Goal: Transaction & Acquisition: Purchase product/service

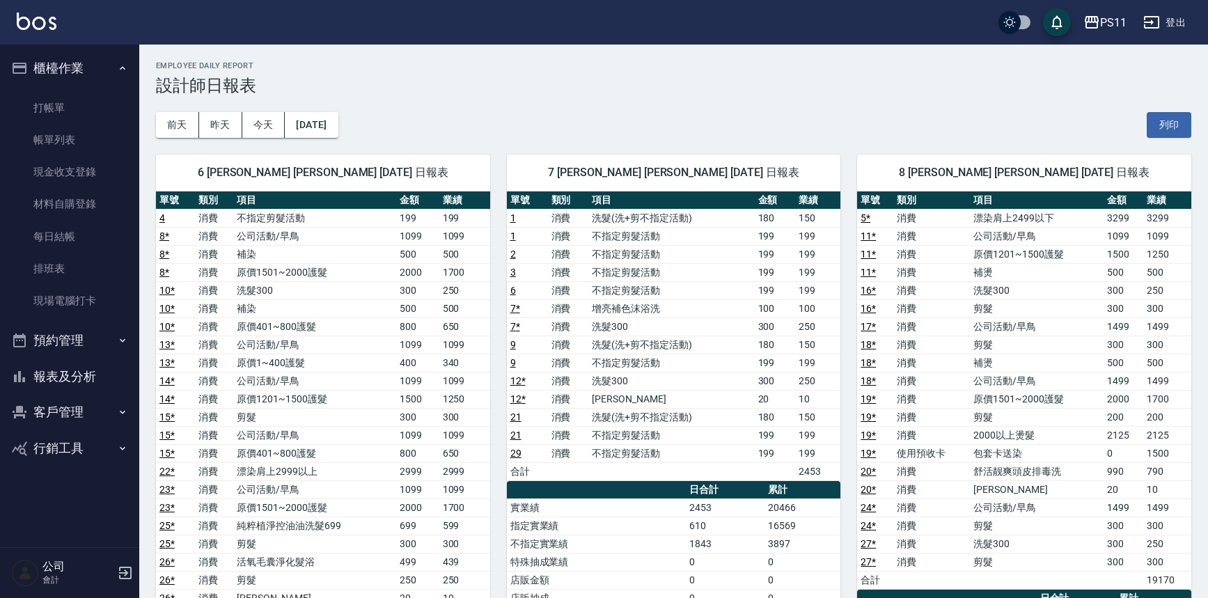
scroll to position [126, 0]
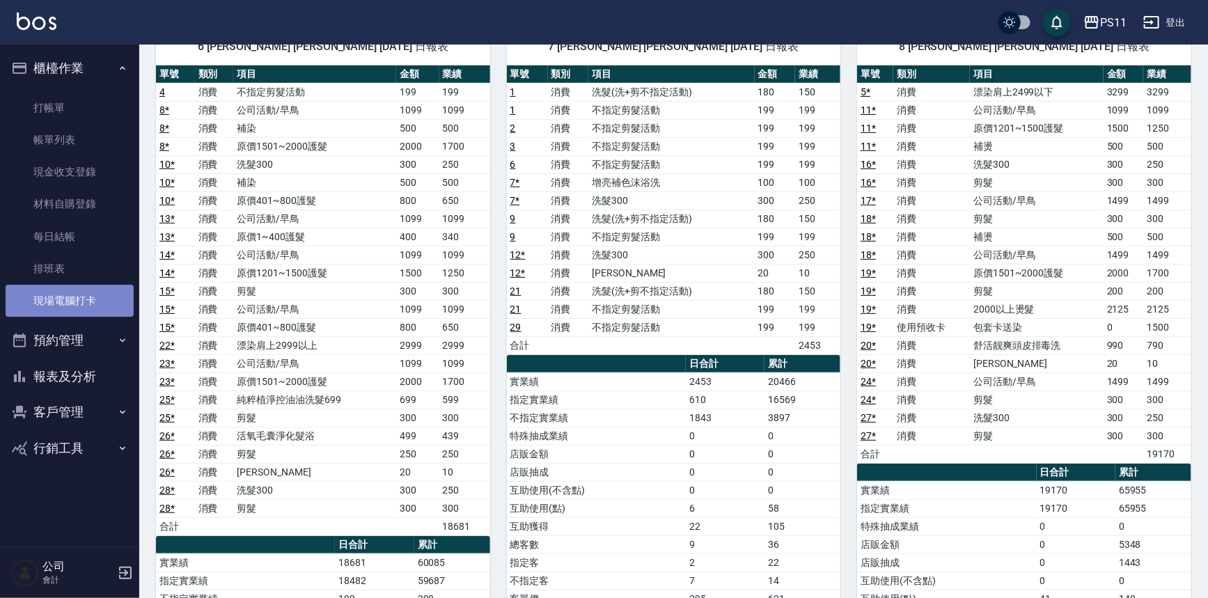
click at [91, 301] on link "現場電腦打卡" at bounding box center [70, 301] width 128 height 32
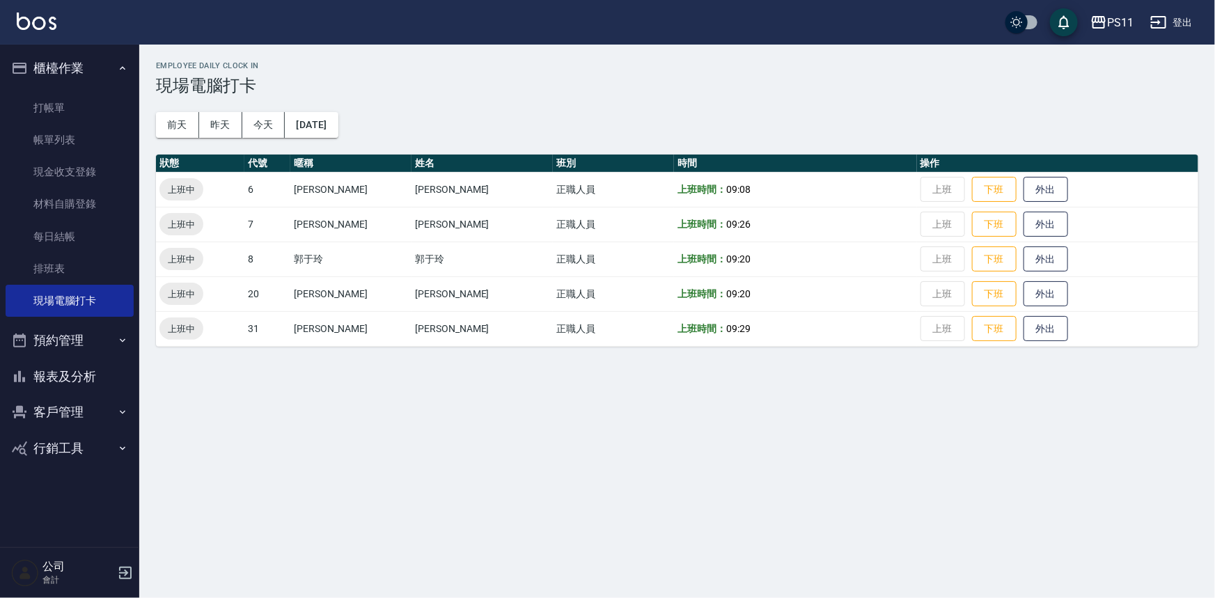
click at [42, 411] on button "客戶管理" at bounding box center [70, 412] width 128 height 36
click at [52, 437] on link "客戶列表" at bounding box center [70, 452] width 128 height 32
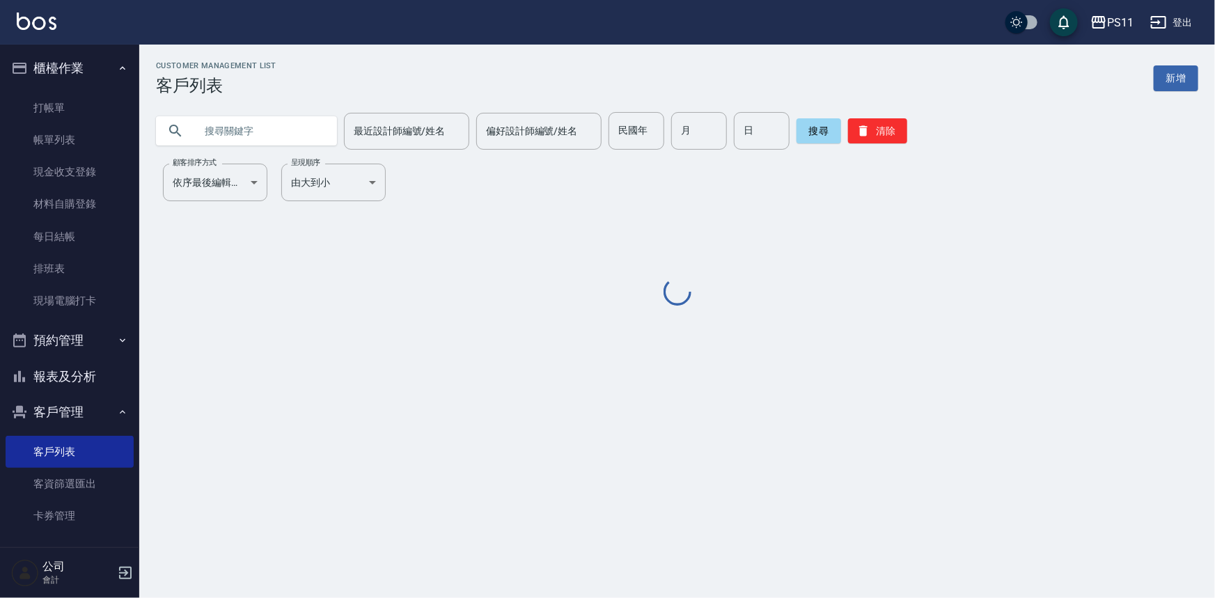
click at [265, 111] on div "最近設計師編號/姓名 最近設計師編號/姓名 偏好設計師編號/姓名 偏好設計師編號/姓名 民國年 民國年 月 月 日 日 搜尋 清除" at bounding box center [668, 122] width 1059 height 54
click at [265, 119] on input "text" at bounding box center [260, 131] width 131 height 38
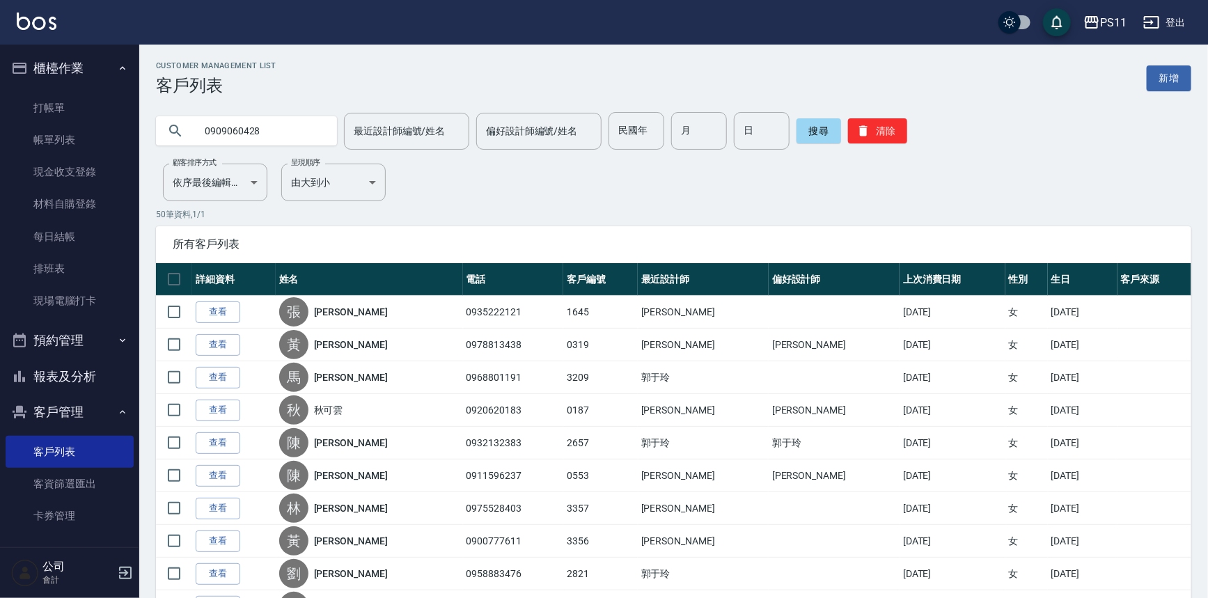
type input "0909060428"
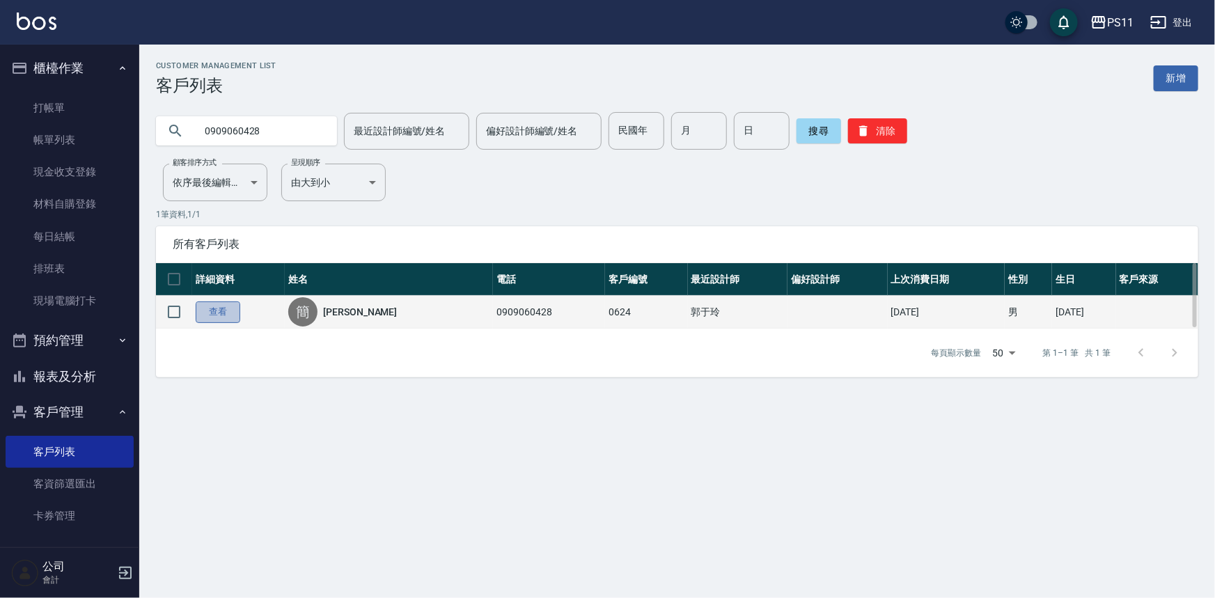
click at [218, 311] on link "查看" at bounding box center [218, 312] width 45 height 22
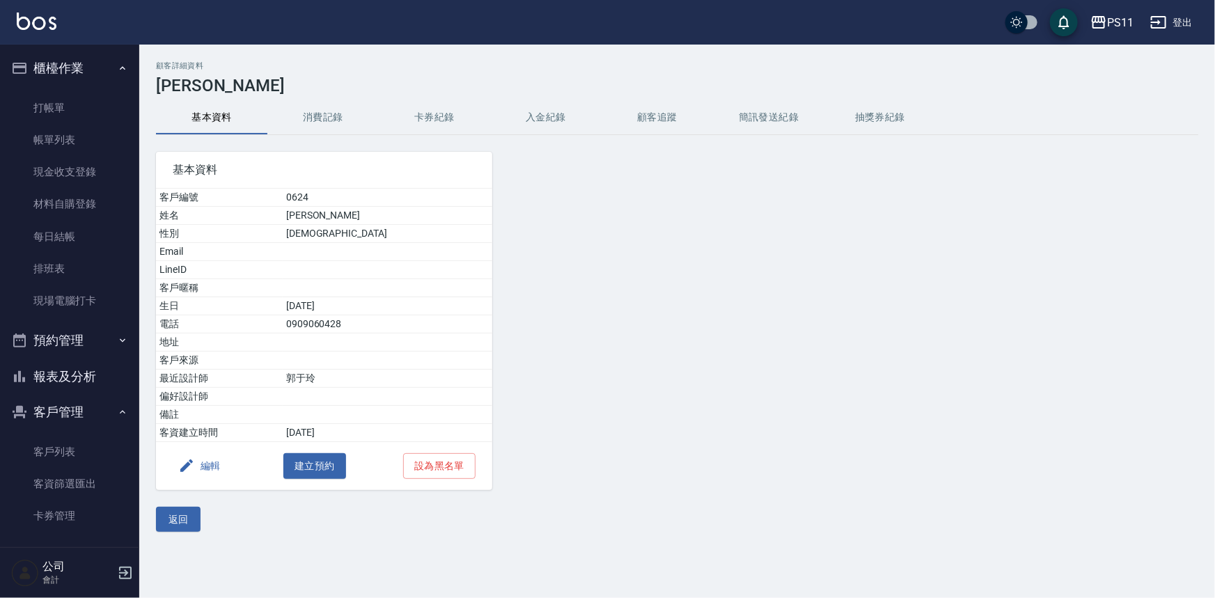
click at [318, 125] on button "消費記錄" at bounding box center [322, 117] width 111 height 33
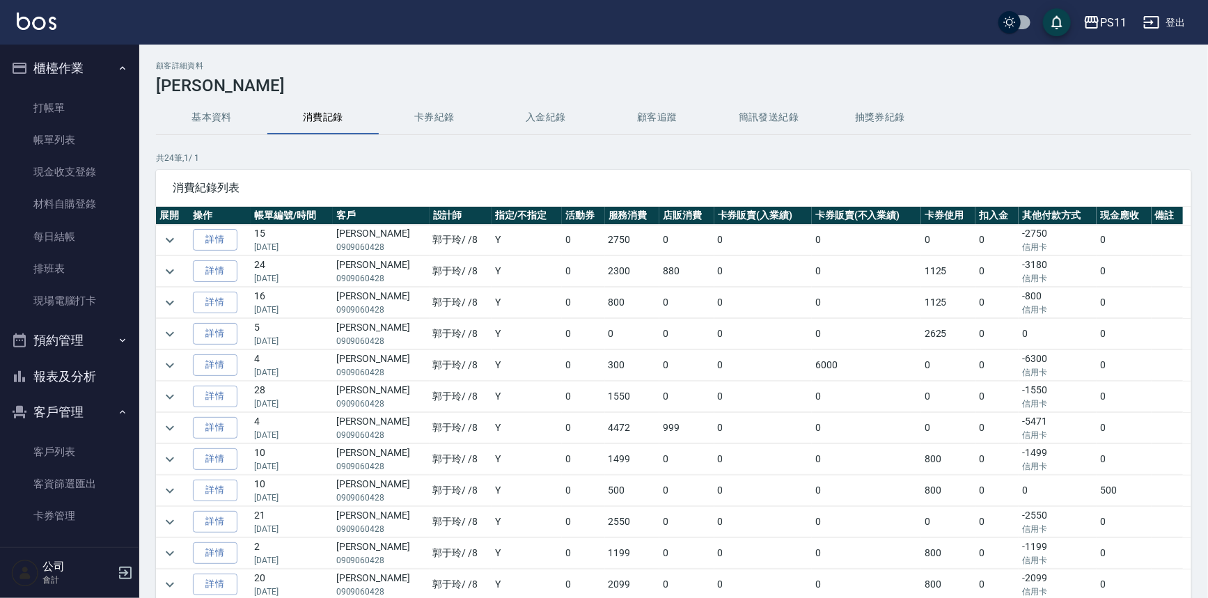
click at [86, 386] on button "報表及分析" at bounding box center [70, 377] width 128 height 36
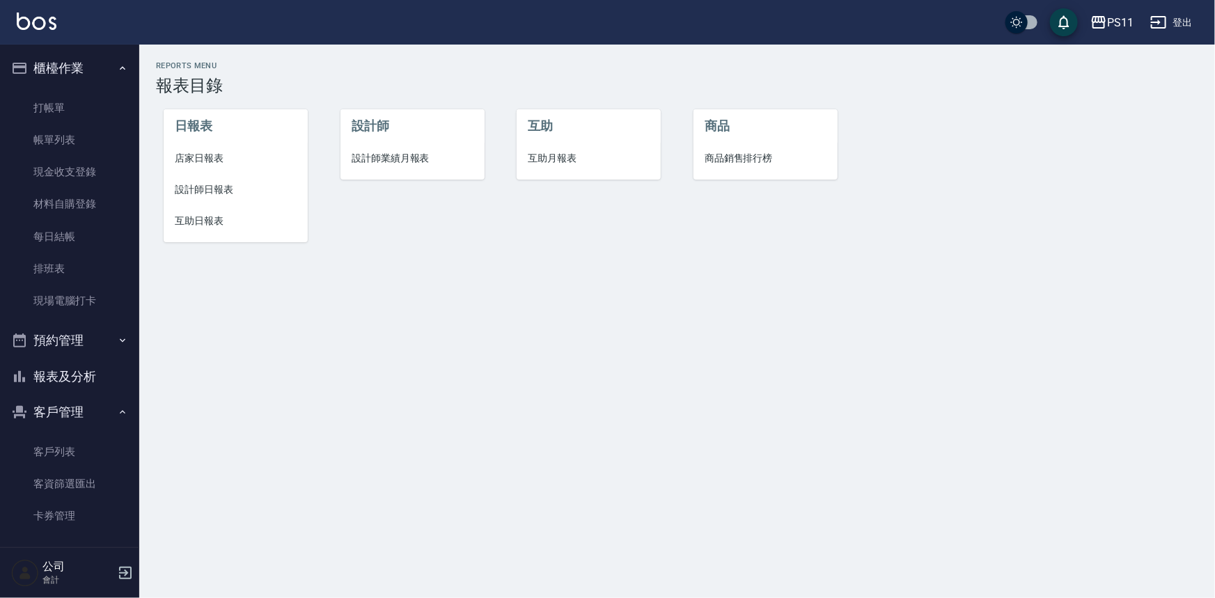
click at [210, 192] on span "設計師日報表" at bounding box center [236, 189] width 122 height 15
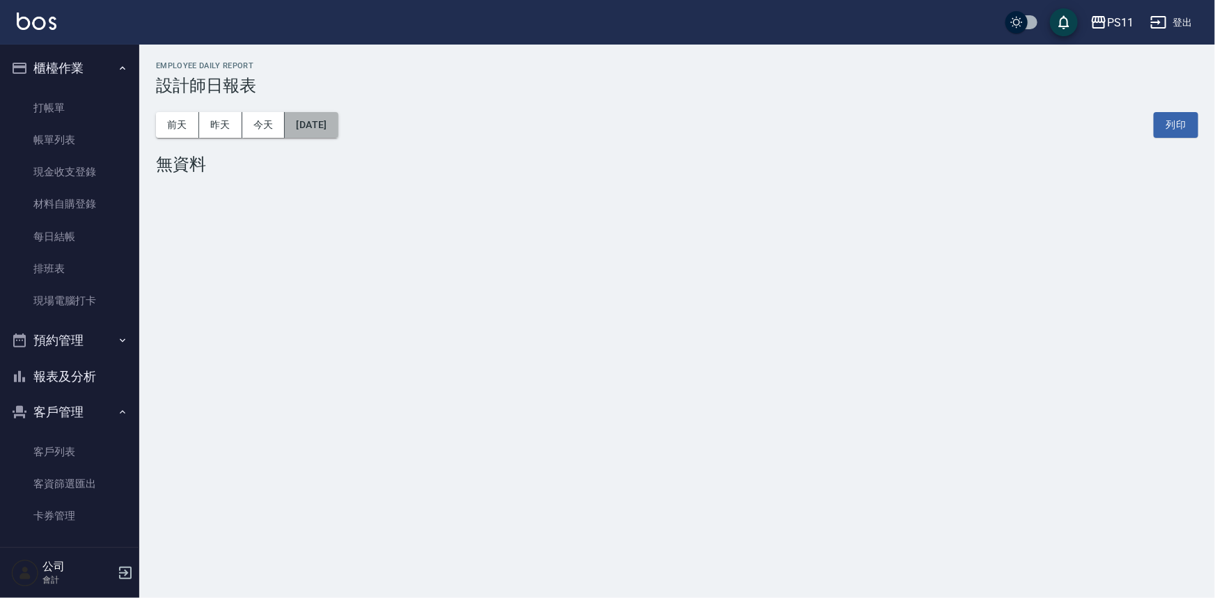
click at [336, 128] on button "[DATE]" at bounding box center [311, 125] width 53 height 26
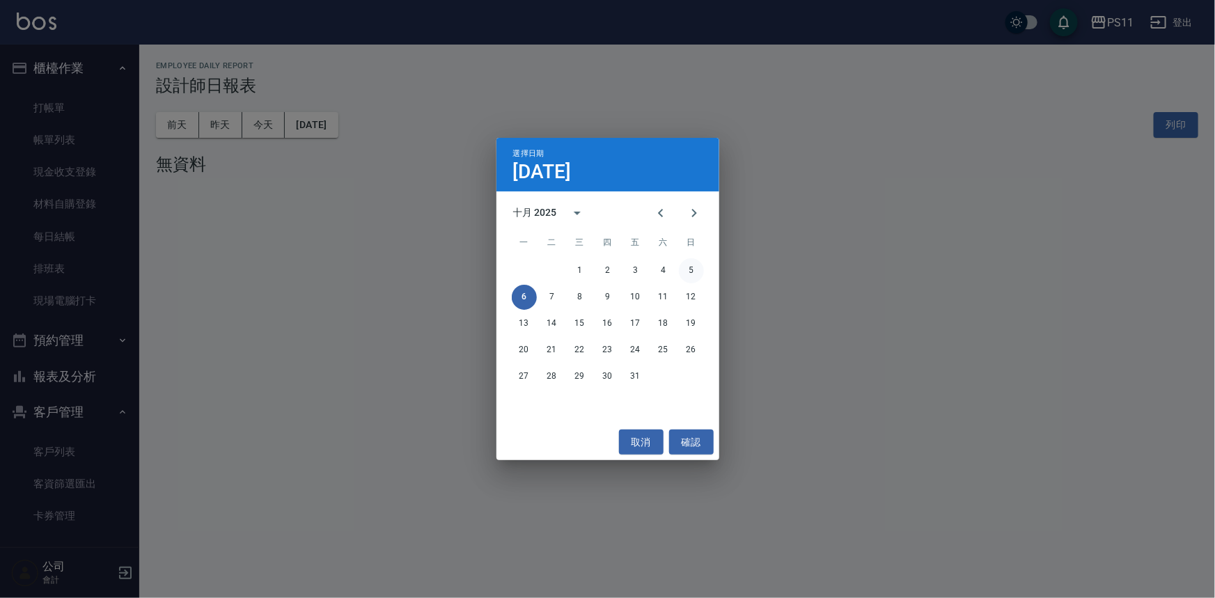
drag, startPoint x: 682, startPoint y: 266, endPoint x: 683, endPoint y: 253, distance: 12.6
click at [682, 266] on button "5" at bounding box center [691, 270] width 25 height 25
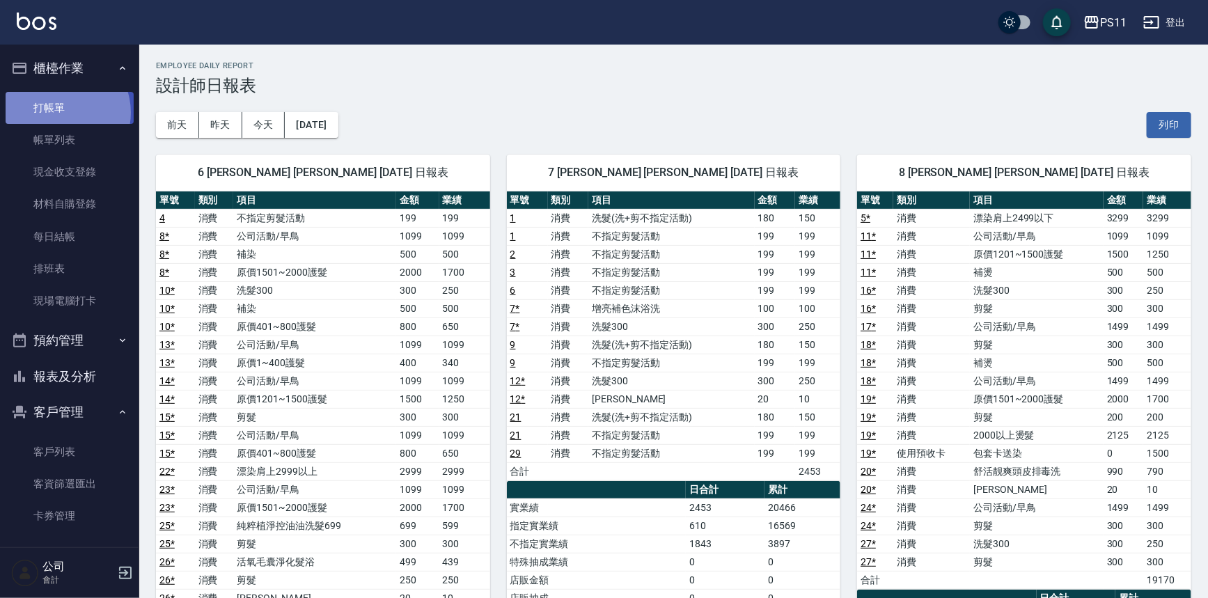
click at [59, 112] on link "打帳單" at bounding box center [70, 108] width 128 height 32
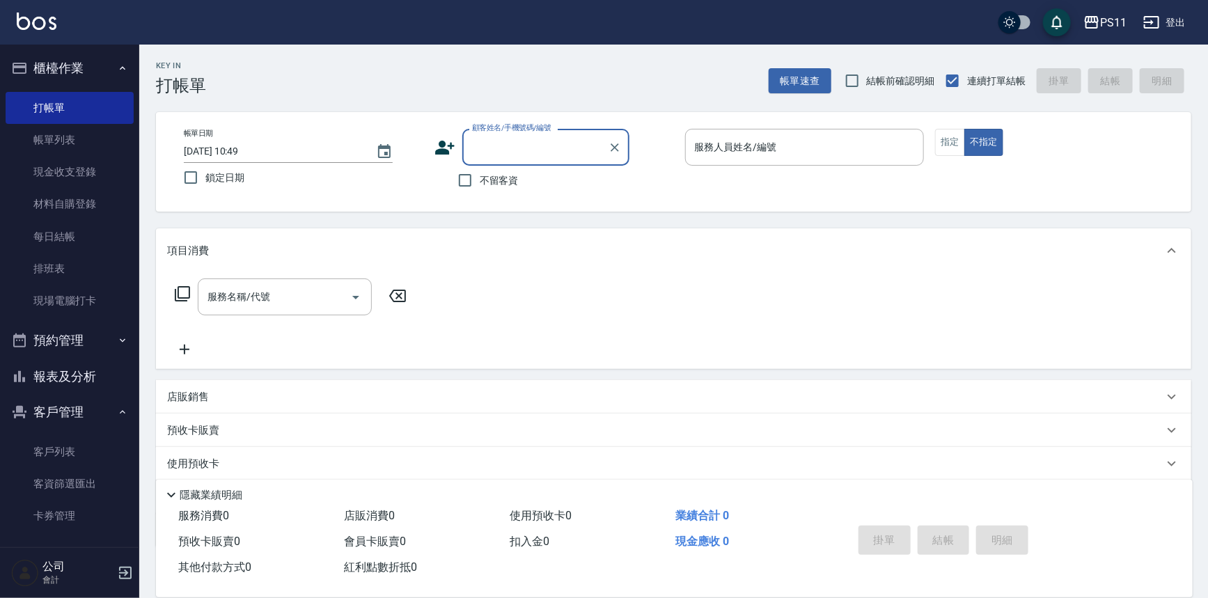
click at [495, 141] on input "顧客姓名/手機號碼/編號" at bounding box center [536, 147] width 134 height 24
click at [501, 178] on li "[PERSON_NAME]/0909057903/2417" at bounding box center [545, 182] width 167 height 23
type input "[PERSON_NAME]/0909057903/2417"
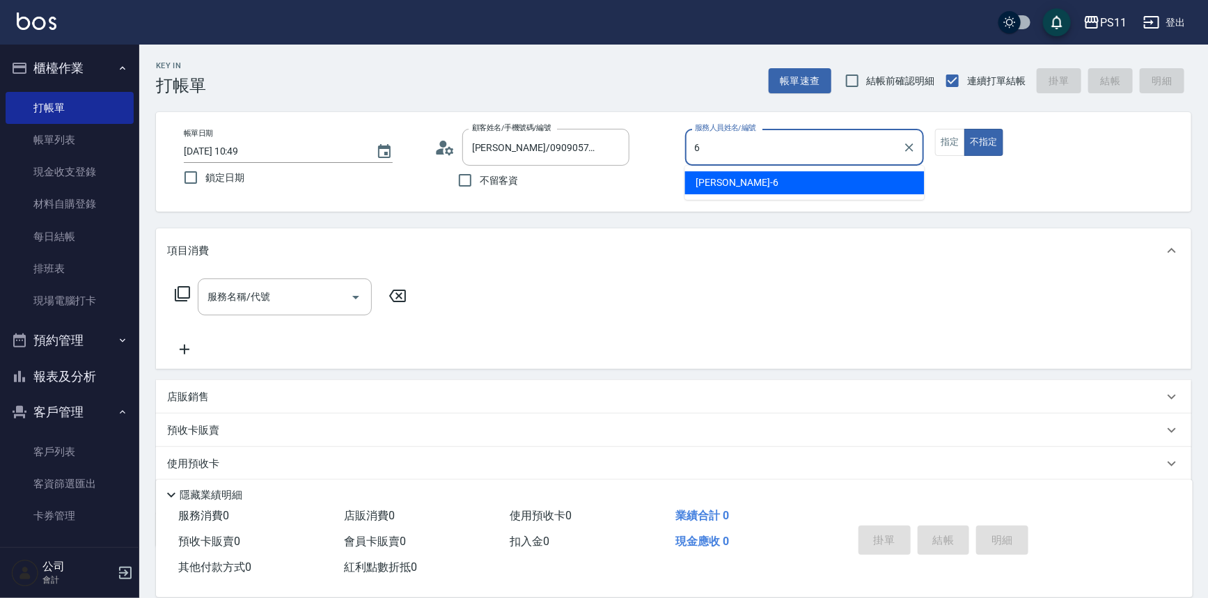
type input "[PERSON_NAME]6"
type button "false"
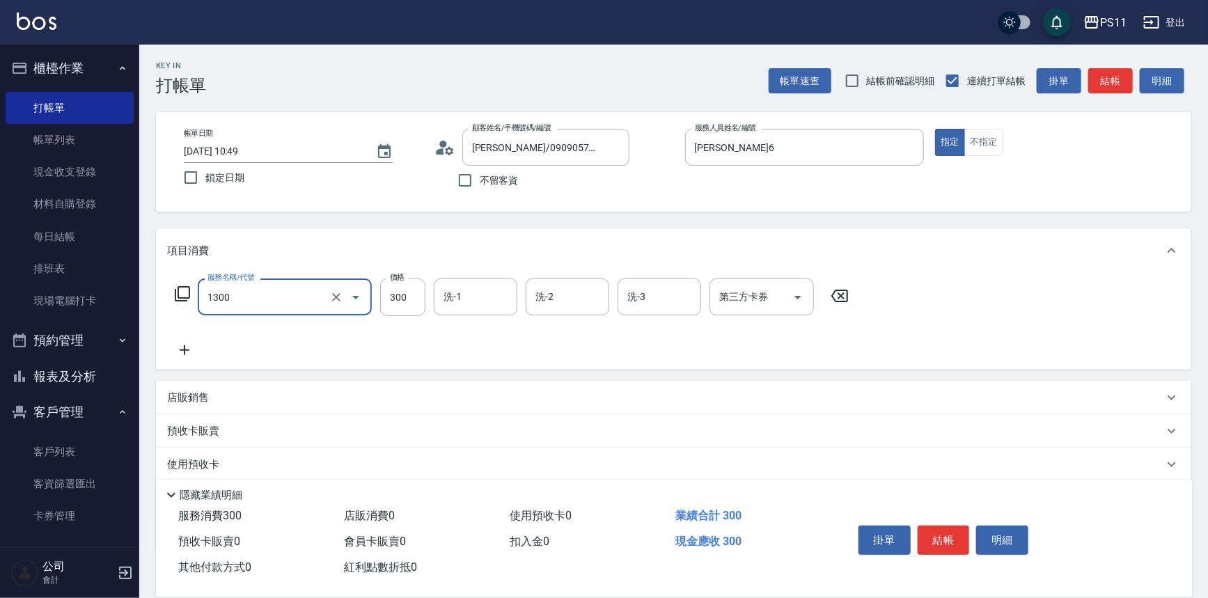
type input "洗髮300(1300)"
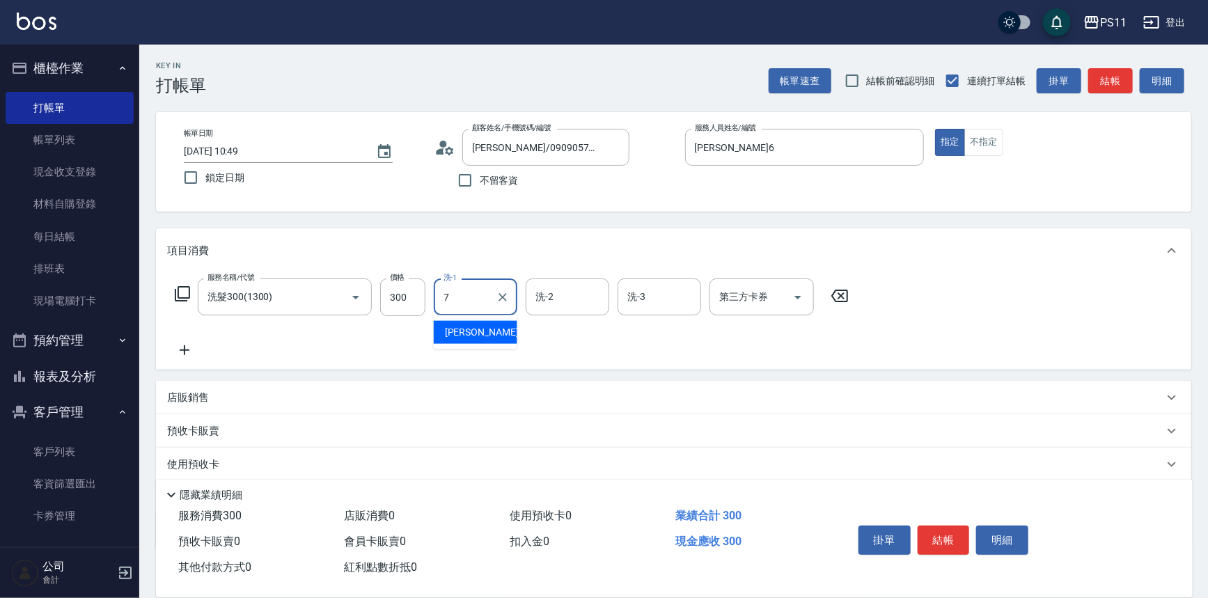
type input "[PERSON_NAME]-7"
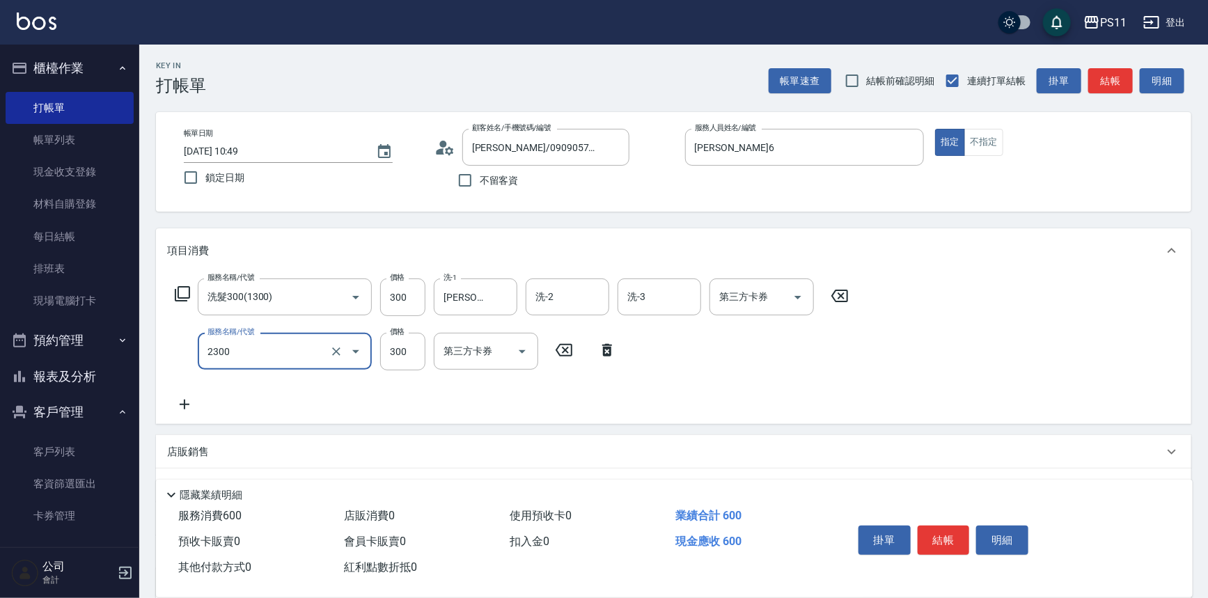
type input "剪髮(2300)"
